Goal: Transaction & Acquisition: Download file/media

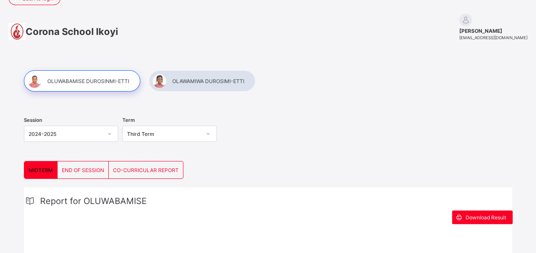
scroll to position [14, 0]
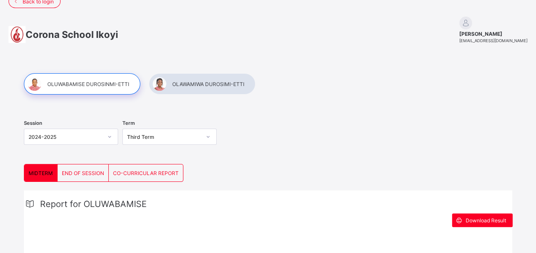
click at [223, 78] on div at bounding box center [202, 83] width 107 height 21
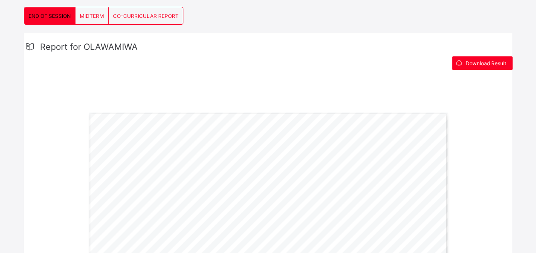
scroll to position [172, 0]
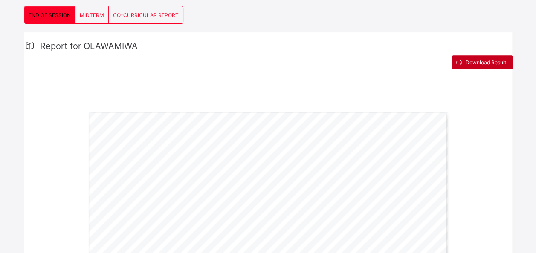
click at [488, 60] on span "Download Result" at bounding box center [486, 62] width 41 height 6
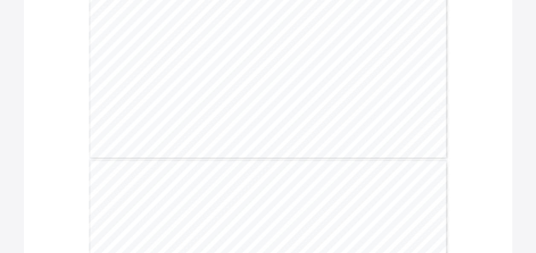
scroll to position [384, 0]
drag, startPoint x: 312, startPoint y: 85, endPoint x: 295, endPoint y: 83, distance: 17.3
click at [295, 83] on div "Page 1 Powered by Flexisaf Edusoft Limited | [URL][DOMAIN_NAME] COGNITIVE ABILI…" at bounding box center [268, 27] width 359 height 254
drag, startPoint x: 310, startPoint y: 84, endPoint x: 264, endPoint y: 87, distance: 46.2
click at [264, 87] on div "Page 1 Powered by Flexisaf Edusoft Limited | [URL][DOMAIN_NAME] COGNITIVE ABILI…" at bounding box center [268, 27] width 359 height 254
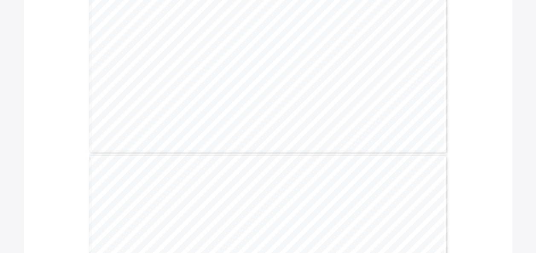
copy div "CLASS TEACHER’S COMMENTS - [PERSON_NAME]"
click at [296, 100] on span "keep her peers in the group focused and on task. She also displays self-" at bounding box center [258, 101] width 105 height 3
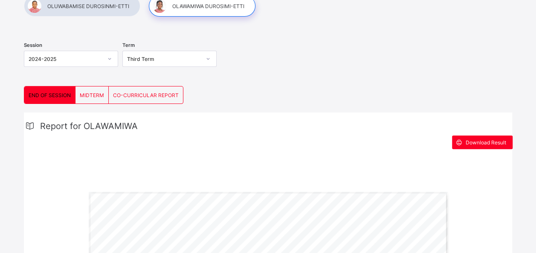
scroll to position [89, 0]
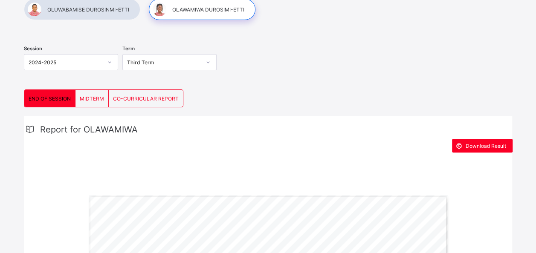
click at [106, 12] on div at bounding box center [82, 9] width 116 height 21
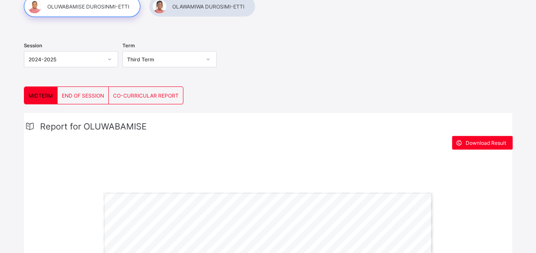
scroll to position [86, 0]
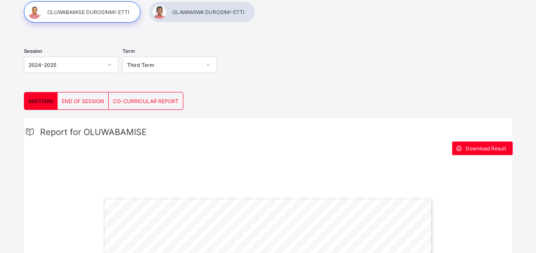
click at [77, 104] on div "END OF SESSION" at bounding box center [83, 101] width 51 height 17
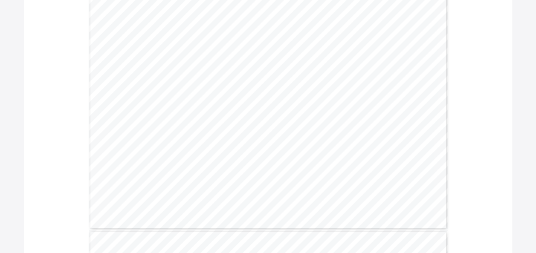
scroll to position [310, 0]
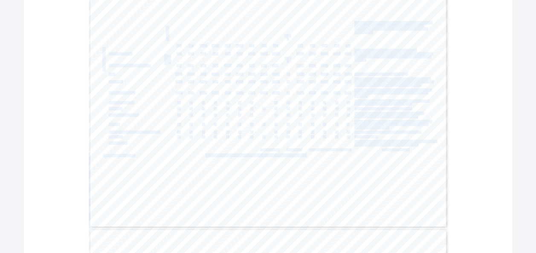
drag, startPoint x: 299, startPoint y: 152, endPoint x: 266, endPoint y: 154, distance: 32.9
click at [266, 154] on div "Page 1 Powered by Flexisaf Edusoft Limited | [URL][DOMAIN_NAME] COGNITIVE ABILI…" at bounding box center [268, 101] width 359 height 254
drag, startPoint x: 266, startPoint y: 154, endPoint x: 277, endPoint y: 171, distance: 20.3
click at [277, 171] on div "Page 1 Powered by Flexisaf Edusoft Limited | [URL][DOMAIN_NAME] COGNITIVE ABILI…" at bounding box center [268, 101] width 359 height 254
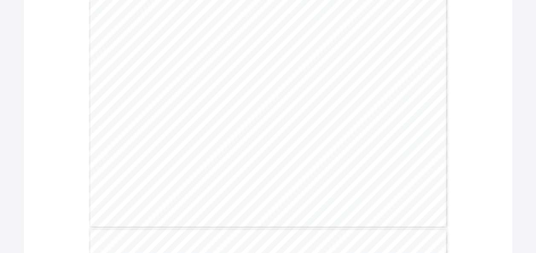
click at [311, 158] on span "Oluwabamise has demonstrated a strong grasp of the subjects taught this" at bounding box center [260, 159] width 108 height 3
drag, startPoint x: 299, startPoint y: 151, endPoint x: 293, endPoint y: 151, distance: 6.9
click at [293, 151] on div "Page 1 Powered by Flexisaf Edusoft Limited | [URL][DOMAIN_NAME] COGNITIVE ABILI…" at bounding box center [268, 101] width 359 height 254
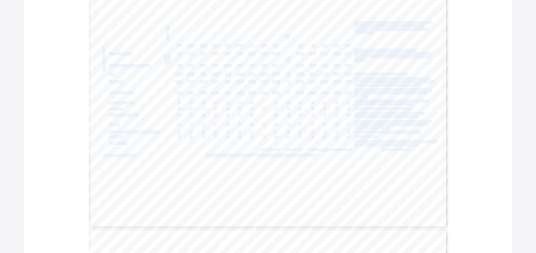
drag, startPoint x: 299, startPoint y: 153, endPoint x: 266, endPoint y: 155, distance: 32.9
click at [266, 155] on div "Page 1 Powered by Flexisaf Edusoft Limited | [URL][DOMAIN_NAME] COGNITIVE ABILI…" at bounding box center [268, 101] width 359 height 254
drag, startPoint x: 266, startPoint y: 155, endPoint x: 285, endPoint y: 172, distance: 25.7
click at [285, 172] on div "Page 1 Powered by Flexisaf Edusoft Limited | [URL][DOMAIN_NAME] COGNITIVE ABILI…" at bounding box center [268, 101] width 359 height 254
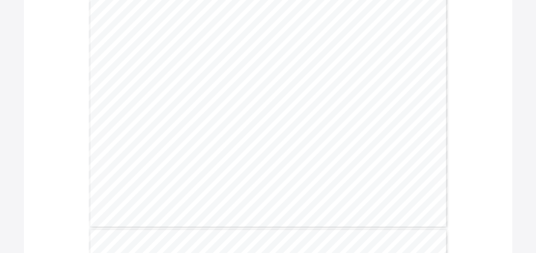
click at [308, 161] on span "term. He participates actively in class and shows great enthusiasm for" at bounding box center [257, 162] width 102 height 3
drag, startPoint x: 299, startPoint y: 155, endPoint x: 267, endPoint y: 155, distance: 32.0
click at [267, 155] on div "Page 1 Powered by Flexisaf Edusoft Limited | [URL][DOMAIN_NAME] COGNITIVE ABILI…" at bounding box center [268, 101] width 359 height 254
copy span "Peace [PERSON_NAME] Gift"
